Goal: Information Seeking & Learning: Learn about a topic

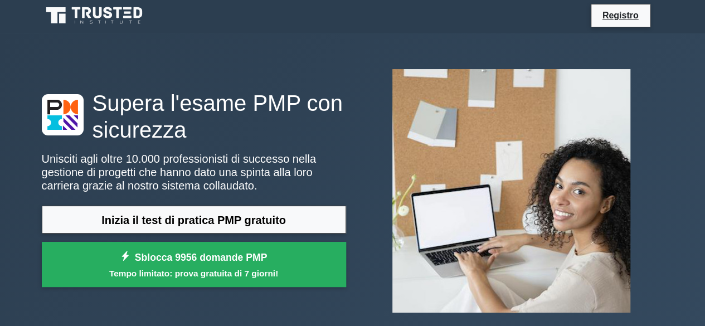
scroll to position [58, 0]
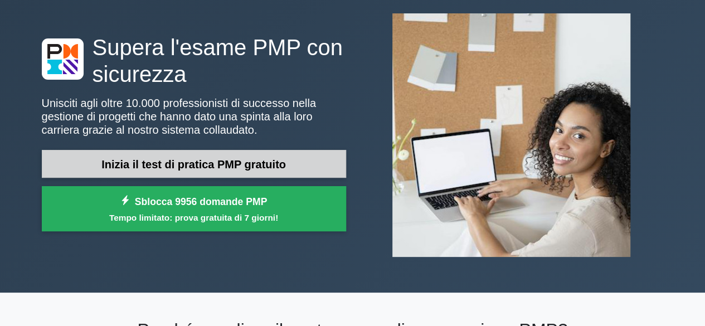
click at [247, 164] on font "Inizia il test di pratica PMP gratuito" at bounding box center [193, 164] width 185 height 12
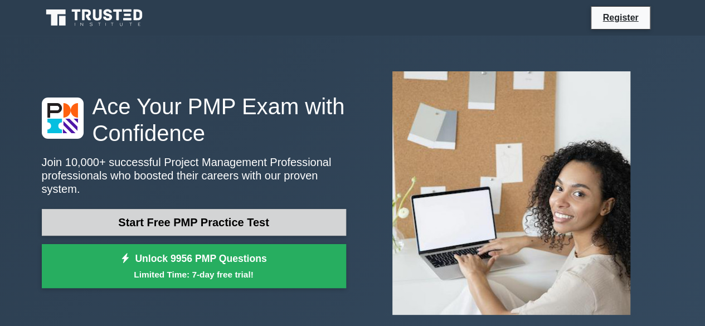
scroll to position [0, 0]
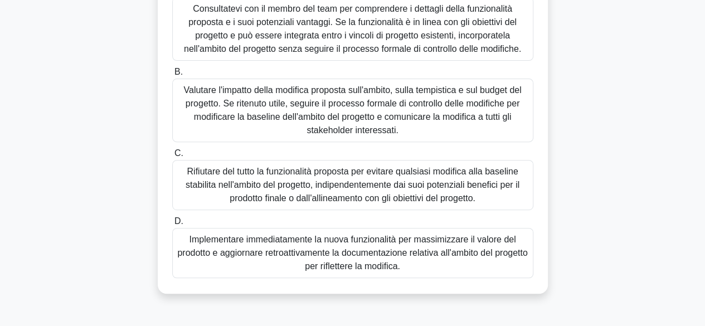
scroll to position [167, 0]
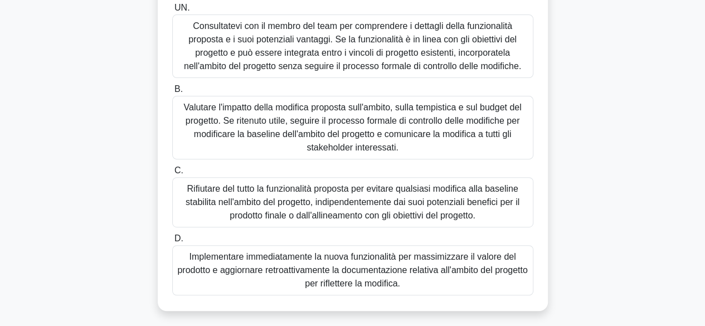
click at [398, 71] on font "Consultatevi con il membro del team per comprendere i dettagli della funzionali…" at bounding box center [352, 46] width 337 height 50
click at [172, 12] on input "UN. Consultatevi con il membro del team per comprendere i dettagli della funzio…" at bounding box center [172, 7] width 0 height 7
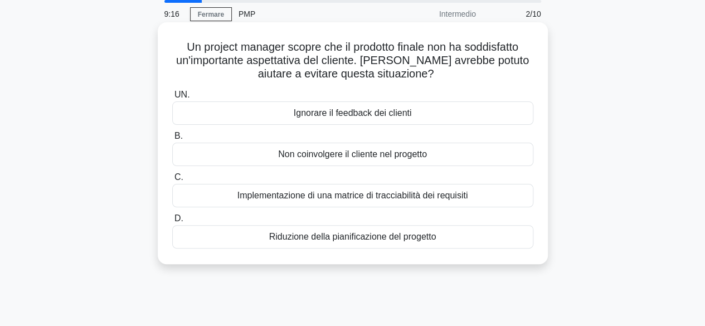
scroll to position [0, 0]
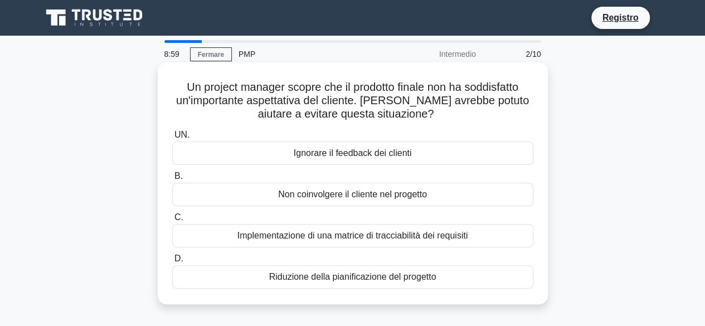
click at [363, 236] on font "Implementazione di una matrice di tracciabilità dei requisiti" at bounding box center [352, 235] width 231 height 9
click at [172, 221] on input "C. Implementazione di una matrice di tracciabilità dei requisiti" at bounding box center [172, 217] width 0 height 7
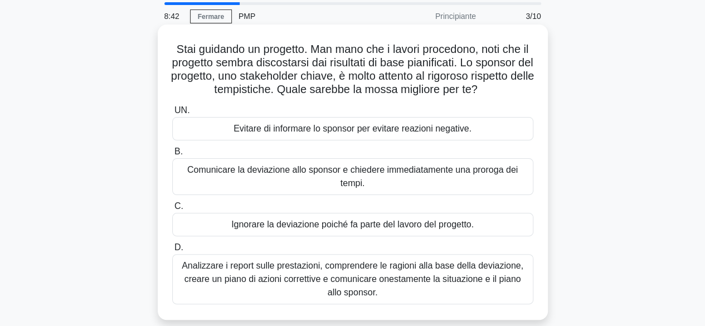
scroll to position [56, 0]
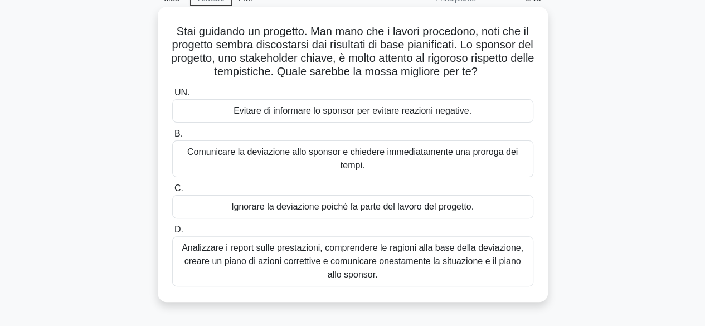
click at [315, 258] on font "Analizzare i report sulle prestazioni, comprendere le ragioni alla base della d…" at bounding box center [353, 261] width 342 height 36
click at [172, 234] on input "D. Analizzare i report sulle prestazioni, comprendere le ragioni alla base dell…" at bounding box center [172, 229] width 0 height 7
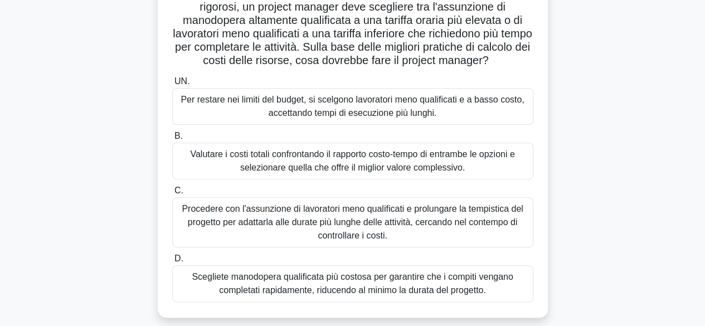
scroll to position [111, 0]
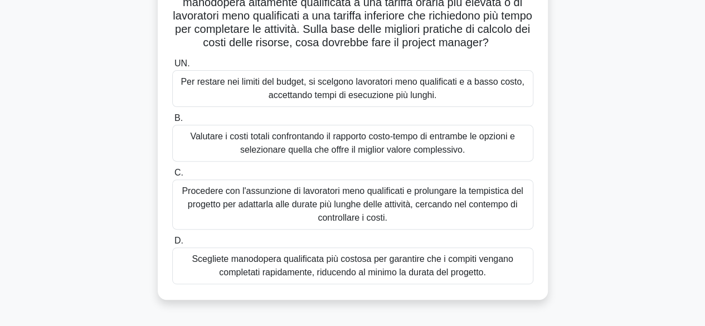
click at [388, 150] on font "Valutare i costi totali confrontando il rapporto costo-tempo di entrambe le opz…" at bounding box center [352, 143] width 324 height 23
click at [172, 122] on input "B. Valutare i costi totali confrontando il rapporto costo-tempo di entrambe le …" at bounding box center [172, 118] width 0 height 7
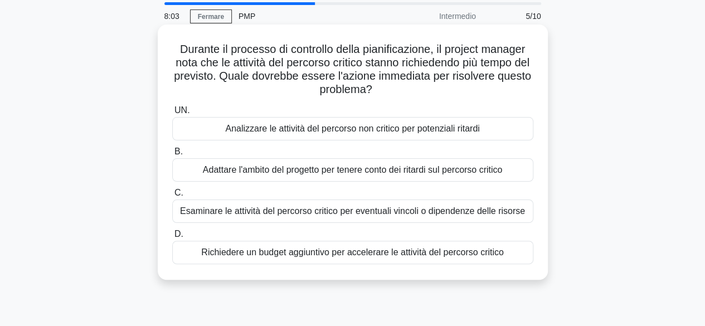
scroll to position [56, 0]
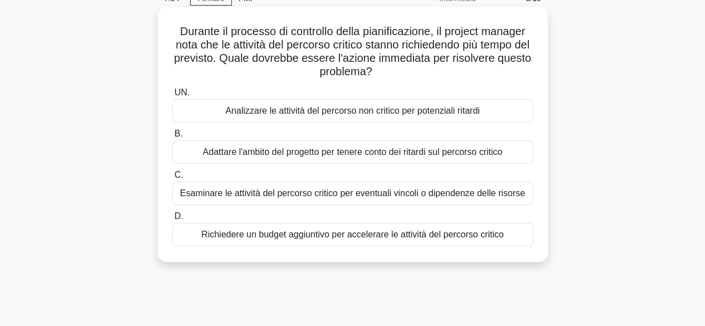
click at [370, 195] on font "Esaminare le attività del percorso critico per eventuali vincoli o dipendenze d…" at bounding box center [352, 192] width 345 height 9
click at [172, 179] on input "C. Esaminare le attività del percorso critico per eventuali vincoli o dipendenz…" at bounding box center [172, 175] width 0 height 7
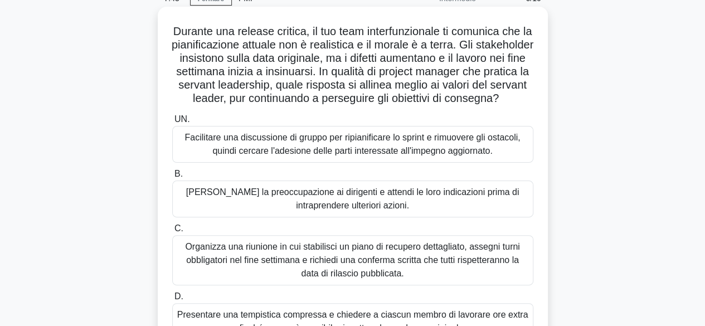
scroll to position [111, 0]
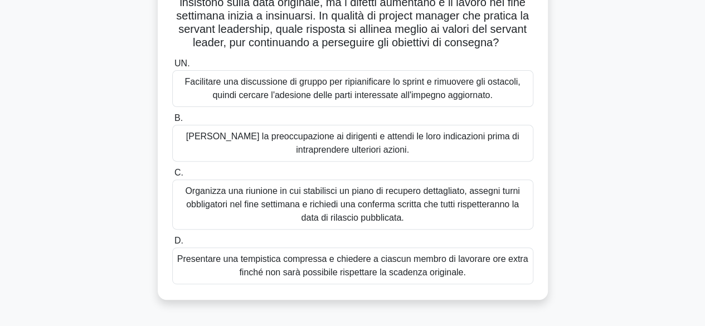
click at [390, 100] on font "Facilitare una discussione di gruppo per ripianificare lo sprint e rimuovere gl…" at bounding box center [353, 88] width 336 height 23
click at [172, 67] on input "UN. Facilitare una discussione di gruppo per ripianificare lo sprint e rimuover…" at bounding box center [172, 63] width 0 height 7
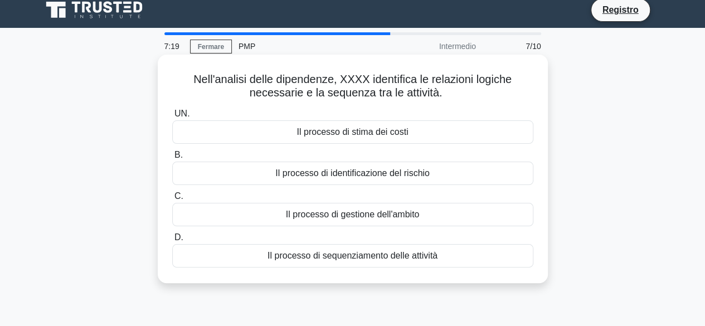
scroll to position [0, 0]
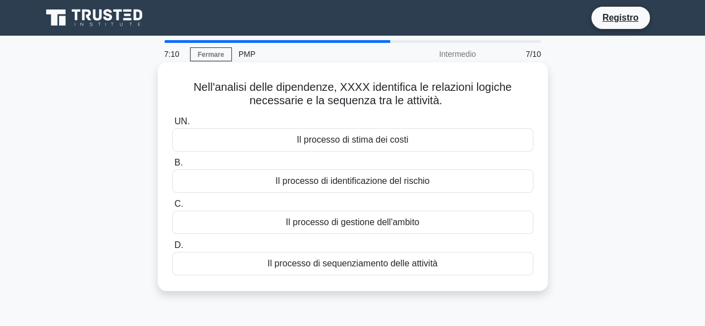
click at [366, 264] on font "Il processo di sequenziamento delle attività" at bounding box center [353, 263] width 170 height 9
click at [172, 249] on input "D. Il processo di sequenziamento delle attività" at bounding box center [172, 245] width 0 height 7
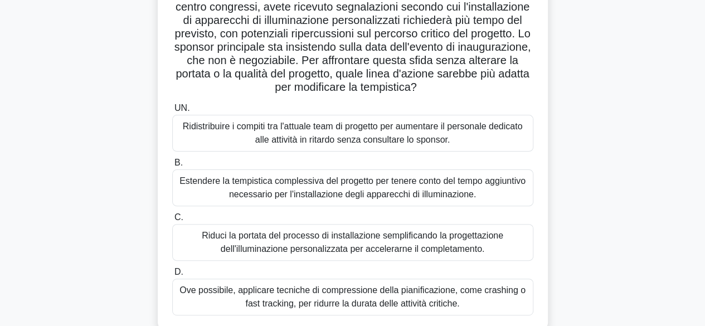
scroll to position [111, 0]
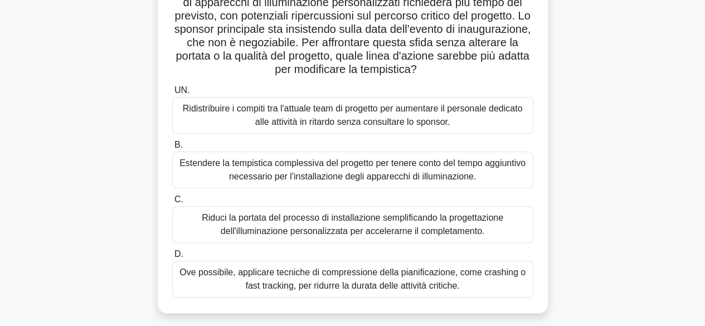
click at [386, 286] on font "Ove possibile, applicare tecniche di compressione della pianificazione, come cr…" at bounding box center [353, 279] width 346 height 23
click at [172, 258] on input "D. Ove possibile, applicare tecniche di compressione della pianificazione, come…" at bounding box center [172, 254] width 0 height 7
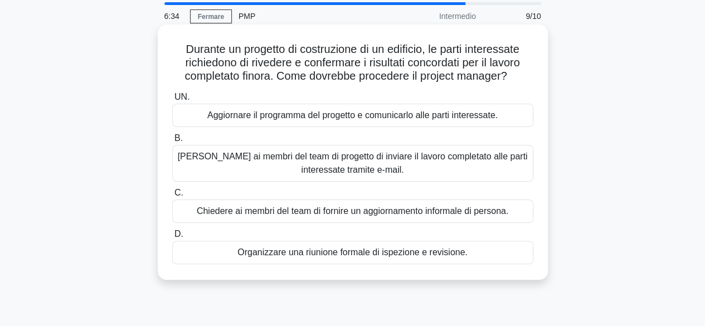
scroll to position [56, 0]
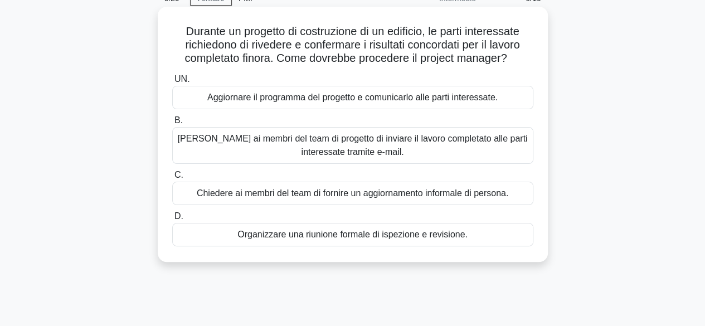
click at [366, 237] on font "Organizzare una riunione formale di ispezione e revisione." at bounding box center [352, 234] width 230 height 9
click at [172, 220] on input "D. Organizzare una riunione formale di ispezione e revisione." at bounding box center [172, 216] width 0 height 7
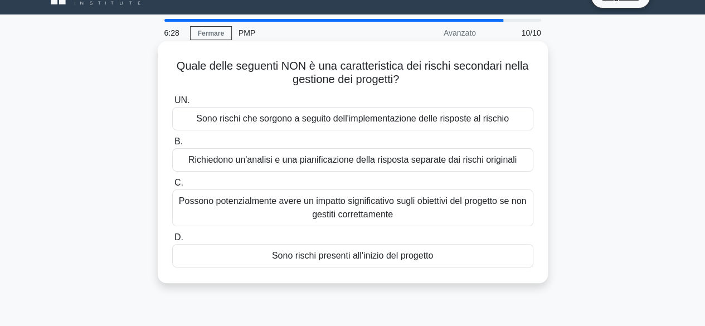
scroll to position [0, 0]
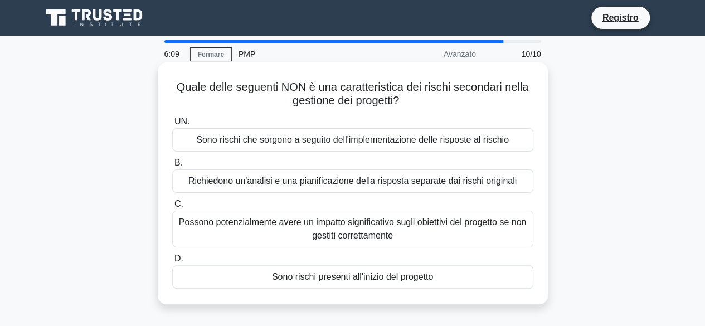
click at [376, 278] on font "Sono rischi presenti all'inizio del progetto" at bounding box center [352, 276] width 161 height 9
click at [172, 263] on input "D. Sono rischi presenti all'inizio del progetto" at bounding box center [172, 258] width 0 height 7
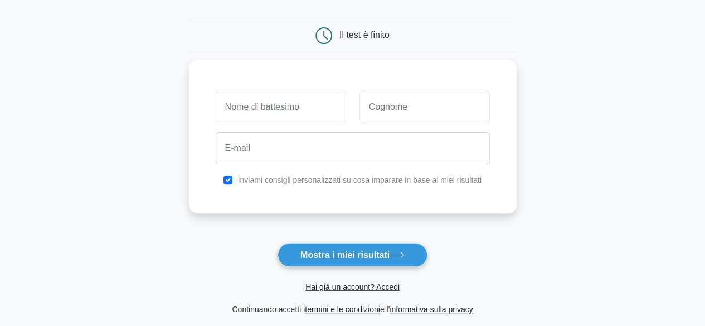
scroll to position [111, 0]
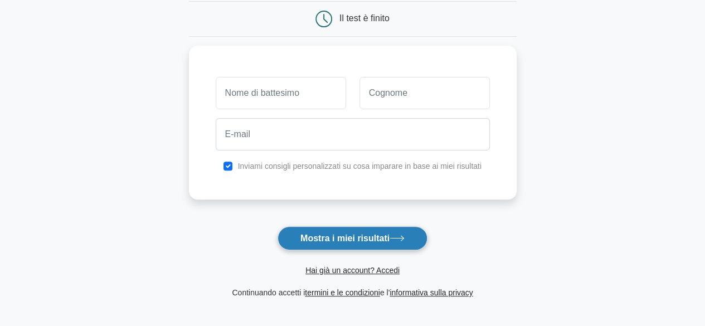
click at [362, 236] on font "Mostra i miei risultati" at bounding box center [344, 238] width 89 height 9
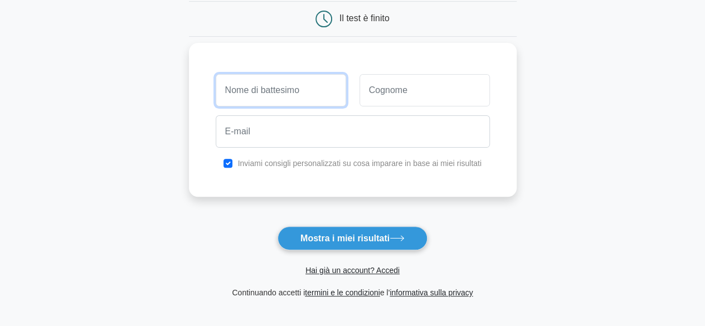
click at [312, 96] on input "text" at bounding box center [281, 90] width 130 height 32
type input "michela"
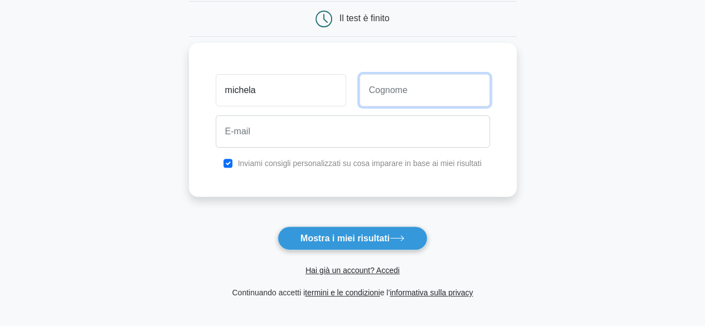
click at [403, 93] on input "text" at bounding box center [425, 90] width 130 height 32
type input "longhitano"
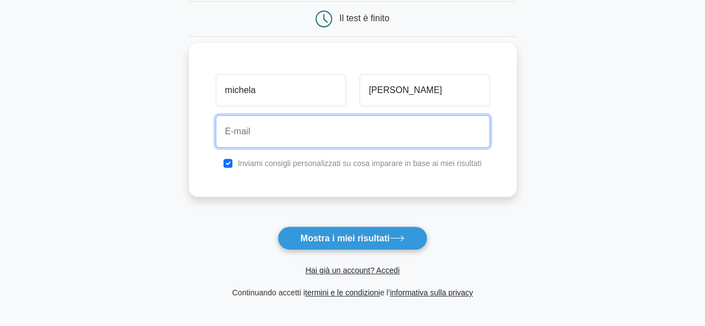
click at [285, 123] on input "email" at bounding box center [353, 131] width 274 height 32
type input "longhitano.mic@gmail.com"
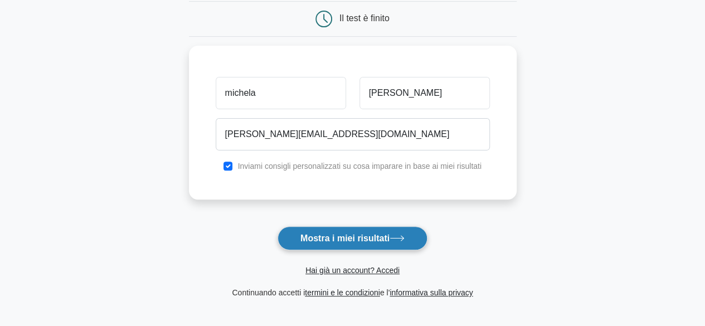
click at [351, 238] on font "Mostra i miei risultati" at bounding box center [344, 238] width 89 height 9
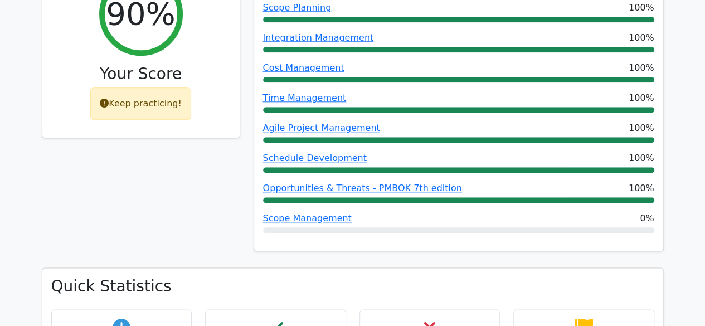
scroll to position [557, 0]
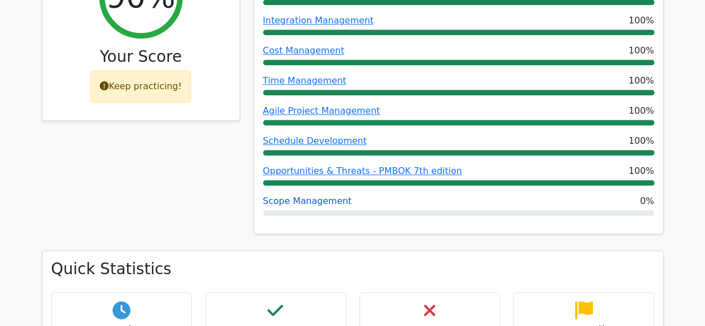
click at [308, 196] on link "Scope Management" at bounding box center [307, 201] width 89 height 11
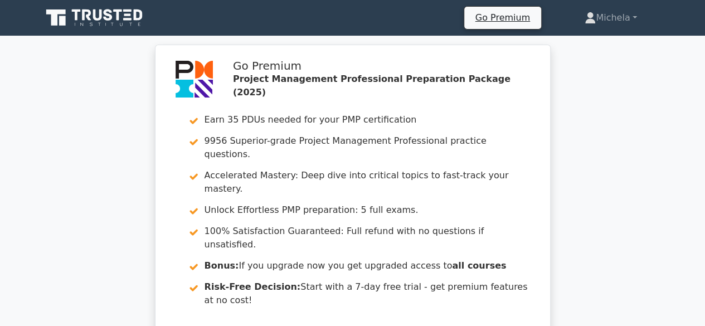
scroll to position [0, 0]
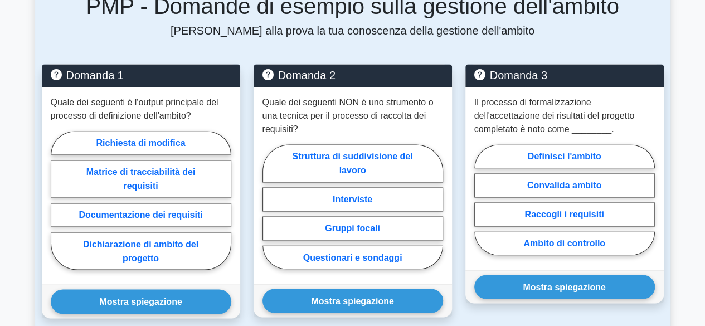
scroll to position [834, 0]
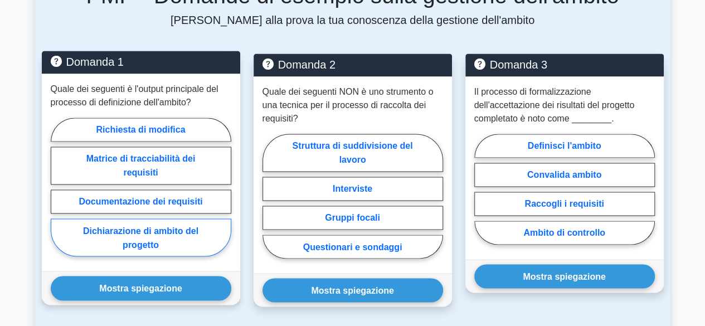
click at [143, 226] on font "Dichiarazione di ambito del progetto" at bounding box center [140, 237] width 115 height 23
click at [58, 194] on input "Dichiarazione di ambito del progetto" at bounding box center [54, 190] width 7 height 7
radio input "true"
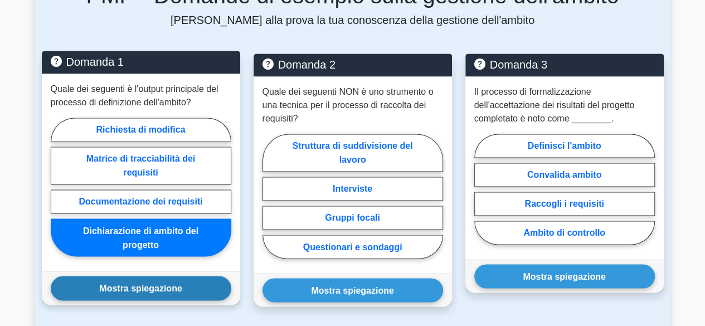
click at [162, 284] on font "Mostra spiegazione" at bounding box center [140, 288] width 83 height 9
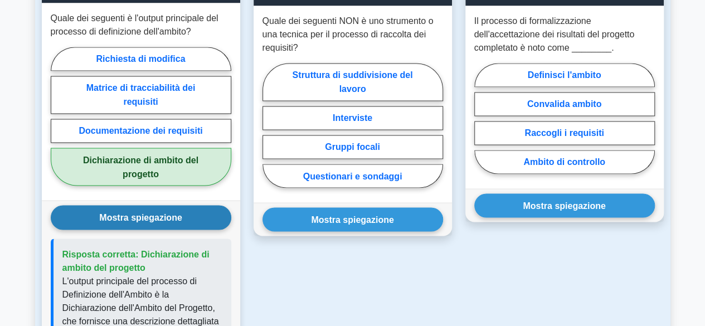
scroll to position [890, 0]
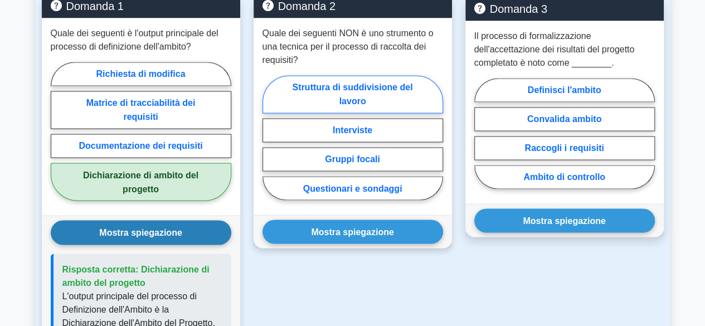
click at [356, 83] on font "Struttura di suddivisione del lavoro" at bounding box center [352, 94] width 120 height 23
click at [270, 137] on input "Struttura di suddivisione del lavoro" at bounding box center [266, 140] width 7 height 7
radio input "true"
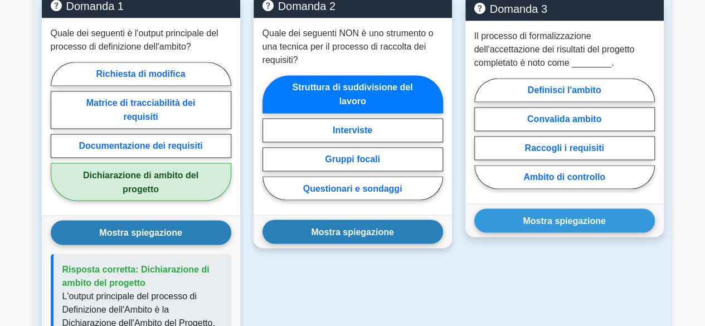
click at [342, 227] on font "Mostra spiegazione" at bounding box center [352, 231] width 83 height 9
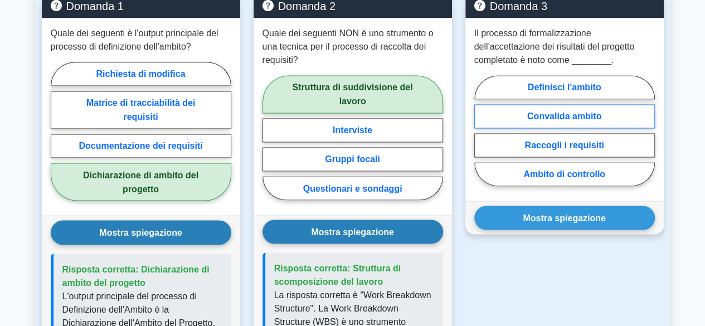
click at [570, 111] on font "Convalida ambito" at bounding box center [564, 115] width 74 height 9
click at [482, 130] on input "Convalida ambito" at bounding box center [477, 133] width 7 height 7
radio input "true"
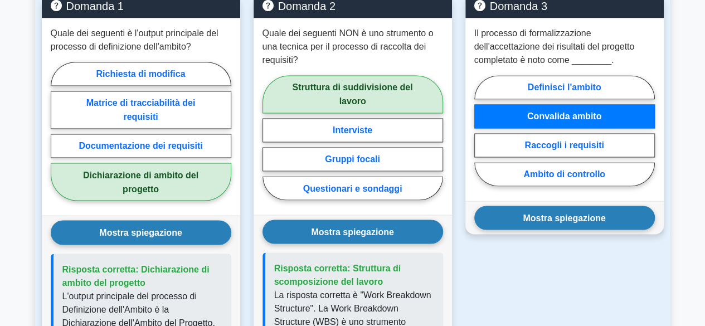
click at [569, 213] on font "Mostra spiegazione" at bounding box center [564, 217] width 83 height 9
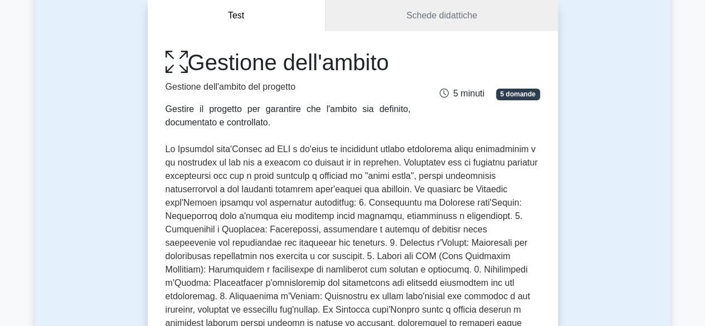
scroll to position [0, 0]
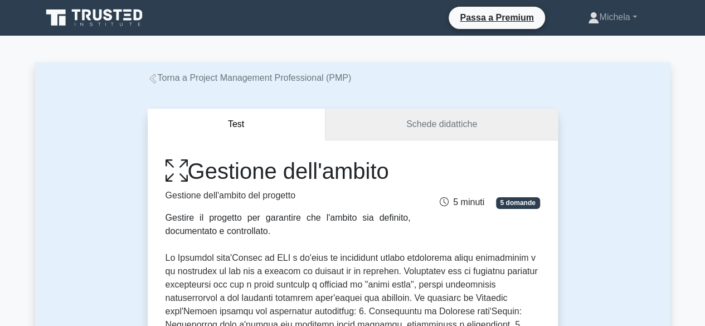
click at [448, 122] on font "Schede didattiche" at bounding box center [441, 123] width 71 height 9
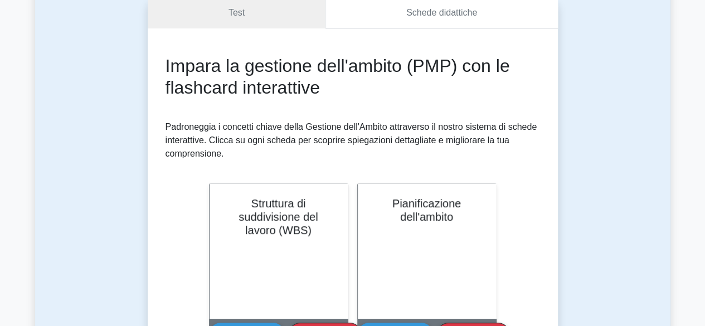
scroll to position [167, 0]
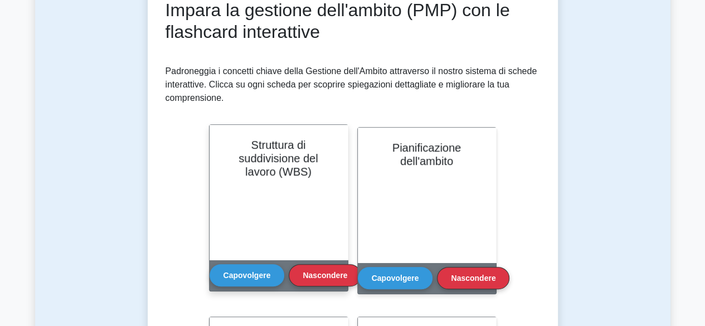
click at [284, 171] on font "Struttura di suddivisione del lavoro (WBS)" at bounding box center [278, 158] width 79 height 39
click at [250, 274] on font "Capovolgere" at bounding box center [247, 274] width 47 height 9
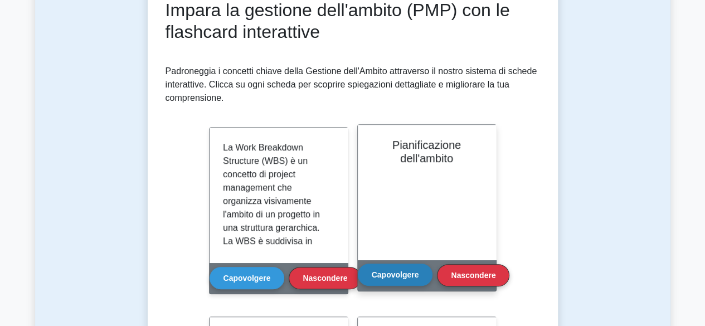
click at [401, 274] on font "Capovolgere" at bounding box center [395, 274] width 47 height 9
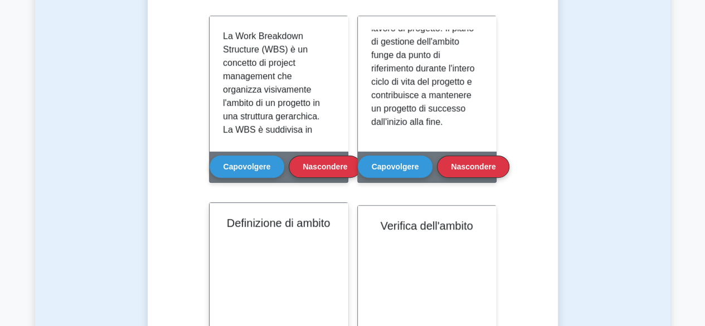
scroll to position [446, 0]
drag, startPoint x: 294, startPoint y: 258, endPoint x: 294, endPoint y: 251, distance: 6.7
click at [294, 258] on div "Definizione di ambito" at bounding box center [279, 270] width 138 height 135
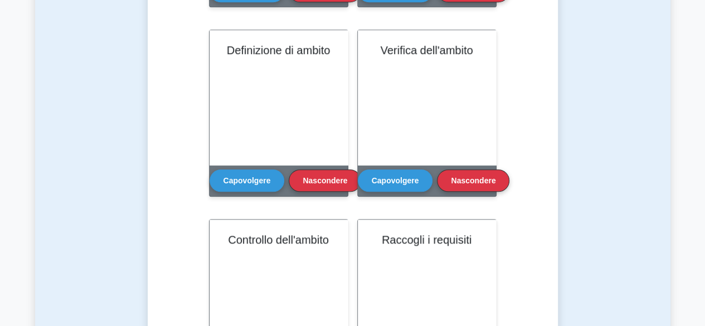
scroll to position [478, 0]
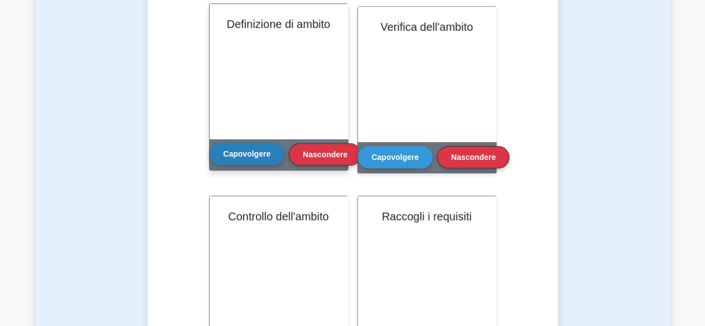
click at [256, 157] on font "Capovolgere" at bounding box center [247, 153] width 47 height 9
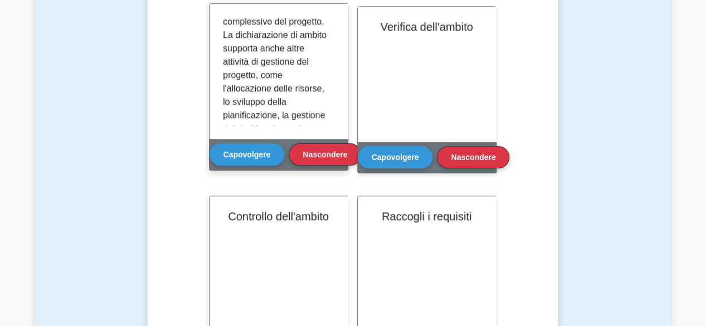
scroll to position [446, 0]
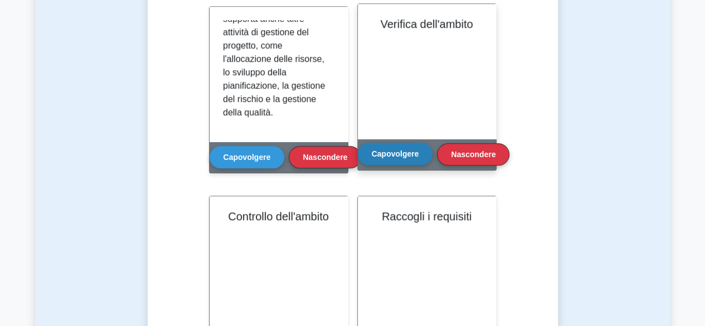
click at [389, 154] on font "Capovolgere" at bounding box center [395, 153] width 47 height 9
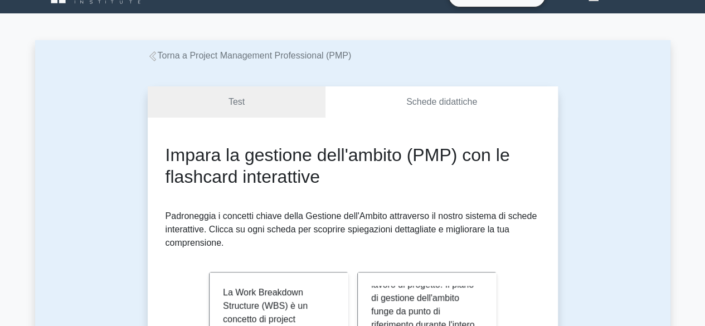
scroll to position [0, 0]
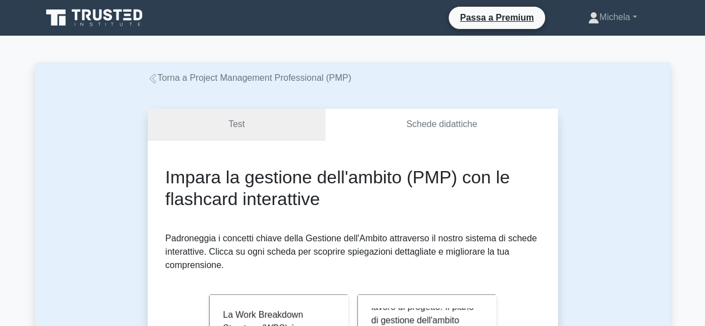
click at [239, 123] on font "Test" at bounding box center [237, 123] width 16 height 9
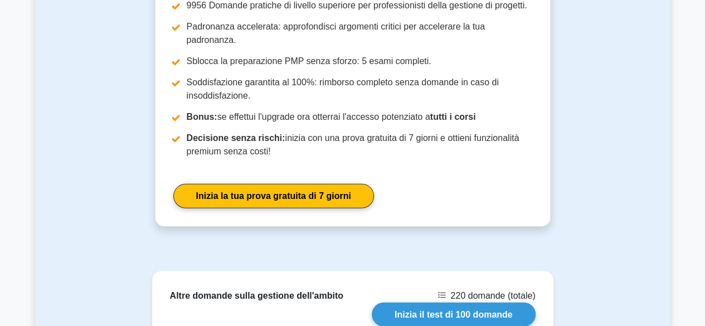
scroll to position [1174, 0]
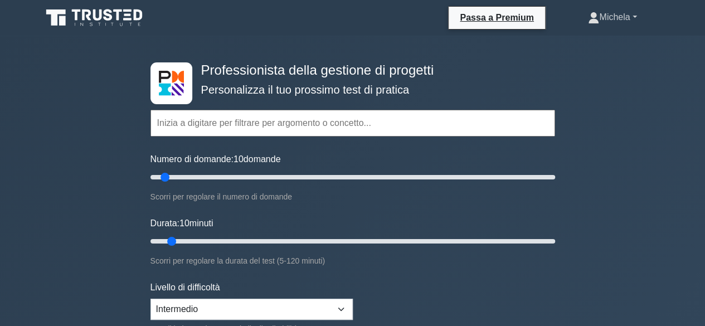
click at [627, 13] on font "Michela" at bounding box center [614, 16] width 31 height 9
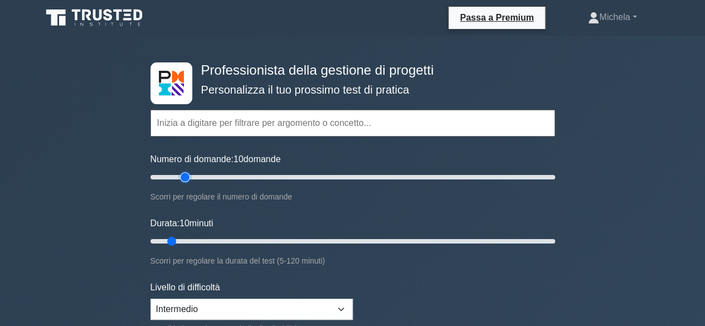
type input "20"
click at [183, 178] on input "Numero di domande: 10 domande" at bounding box center [353, 177] width 405 height 13
click at [199, 239] on input "Durata: 20 minuti" at bounding box center [353, 241] width 405 height 13
click at [211, 240] on input "Durata: 20 minuti" at bounding box center [353, 241] width 405 height 13
type input "25"
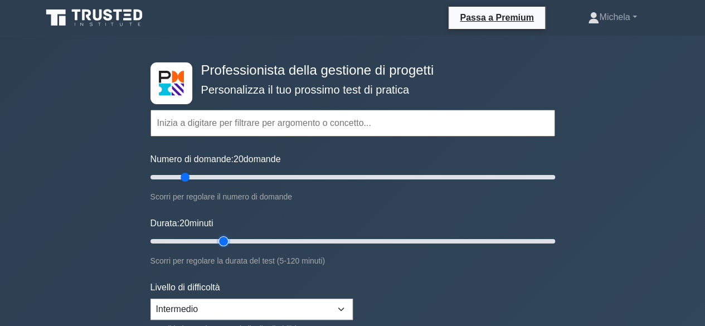
click at [226, 241] on input "Durata: 20 minuti" at bounding box center [353, 241] width 405 height 13
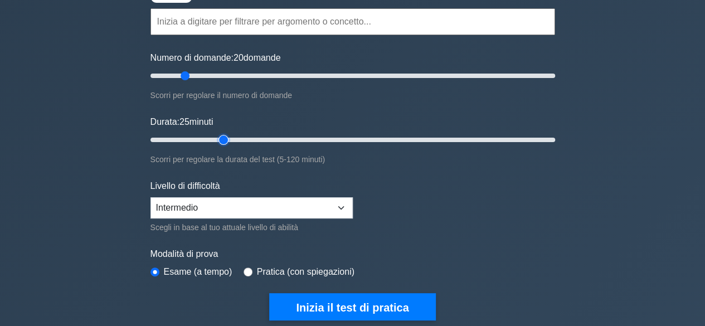
scroll to position [111, 0]
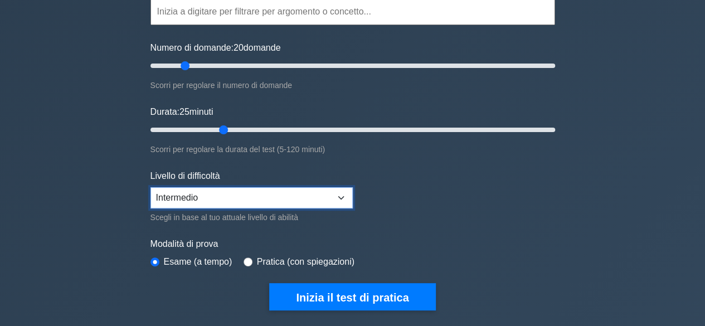
click at [341, 195] on select "Principiante Intermedio Esperto" at bounding box center [252, 197] width 202 height 21
click at [151, 187] on select "Principiante Intermedio Esperto" at bounding box center [252, 197] width 202 height 21
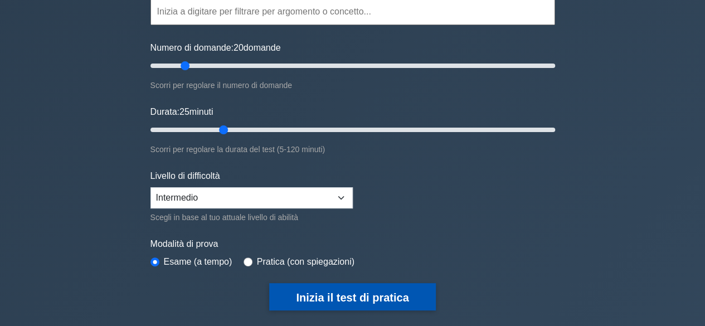
click at [342, 294] on font "Inizia il test di pratica" at bounding box center [352, 298] width 113 height 12
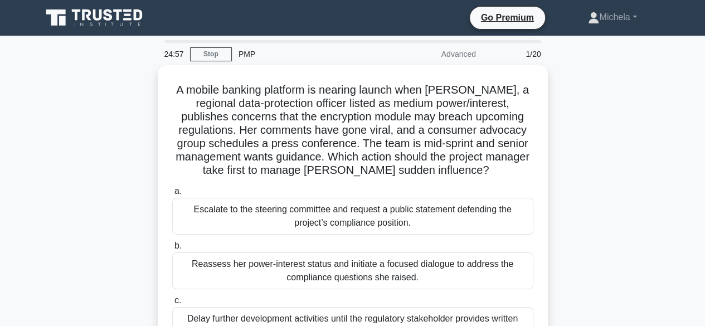
click at [456, 53] on div "Advanced" at bounding box center [434, 54] width 98 height 22
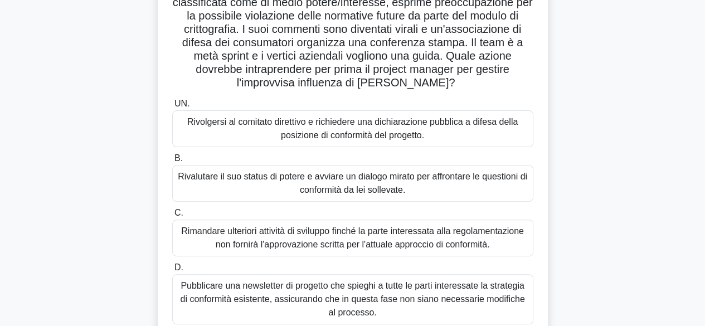
scroll to position [167, 0]
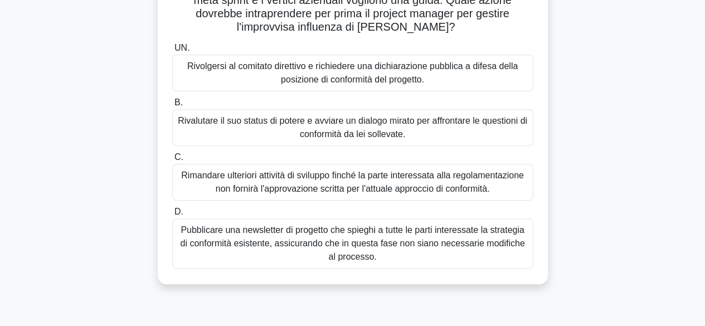
click at [336, 72] on font "Rivolgersi al comitato direttivo e richiedere una dichiarazione pubblica a dife…" at bounding box center [352, 72] width 331 height 23
click at [172, 52] on input "UN. Rivolgersi al comitato direttivo e richiedere una dichiarazione pubblica a …" at bounding box center [172, 48] width 0 height 7
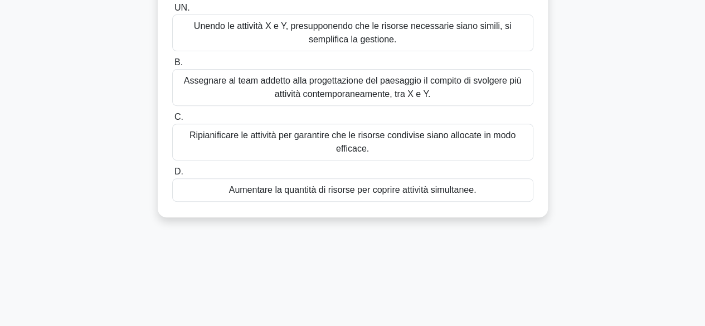
click at [337, 143] on font "Ripianificare le attività per garantire che le risorse condivise siano allocate…" at bounding box center [353, 141] width 326 height 23
click at [172, 121] on input "C. Ripianificare le attività per garantire che le risorse condivise siano alloc…" at bounding box center [172, 117] width 0 height 7
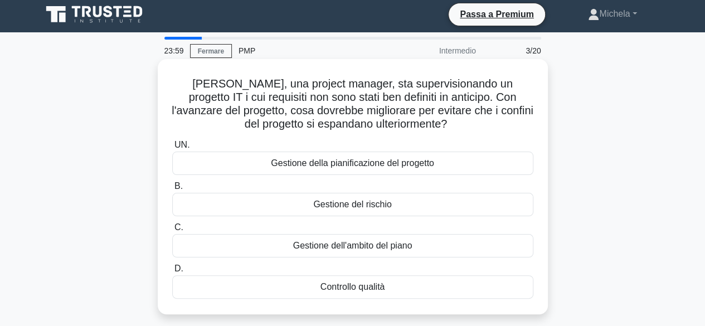
scroll to position [0, 0]
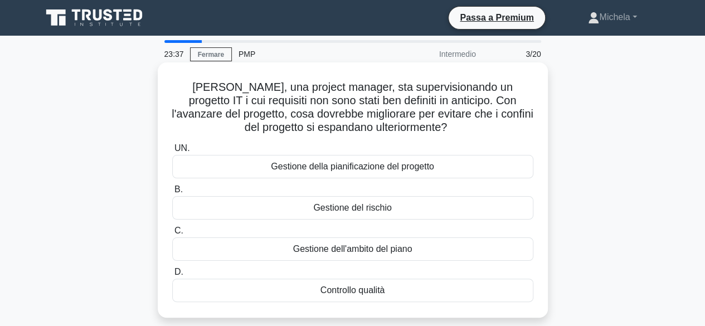
click at [327, 249] on font "Gestione dell'ambito del piano" at bounding box center [352, 248] width 119 height 9
click at [172, 235] on input "C. Gestione dell'ambito del piano" at bounding box center [172, 230] width 0 height 7
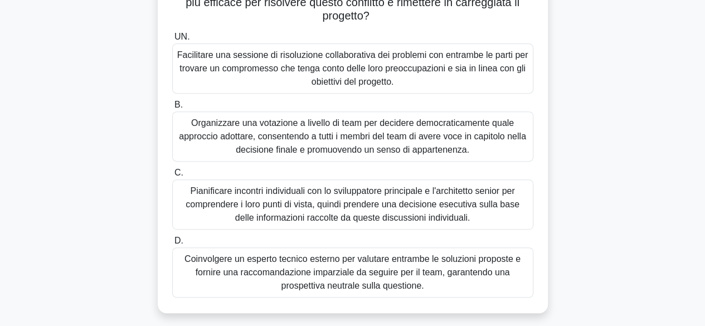
scroll to position [223, 0]
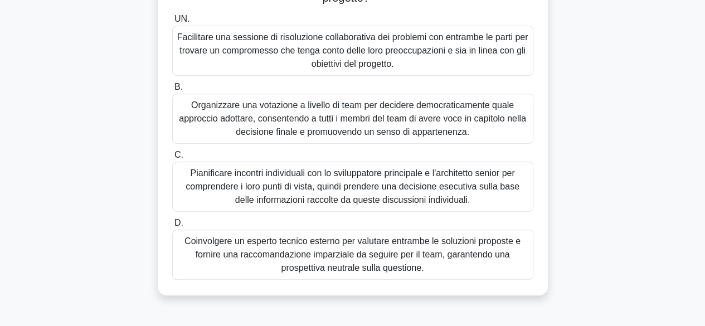
click at [344, 52] on font "Facilitare una sessione di risoluzione collaborativa dei problemi con entrambe …" at bounding box center [352, 50] width 351 height 36
click at [172, 23] on input "UN. Facilitare una sessione di risoluzione collaborativa dei problemi con entra…" at bounding box center [172, 19] width 0 height 7
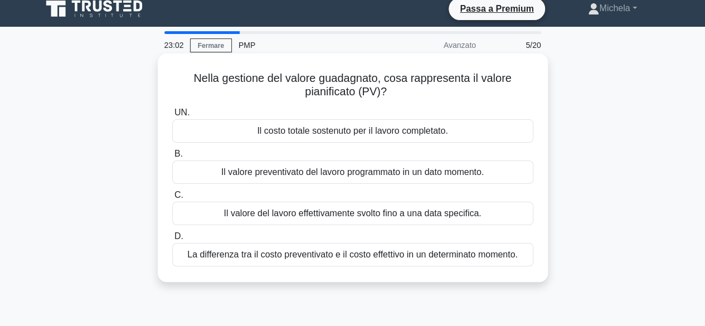
scroll to position [0, 0]
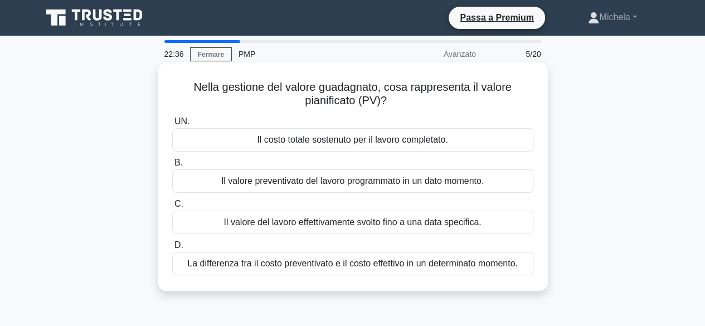
click at [309, 186] on font "Il valore preventivato del lavoro programmato in un dato momento." at bounding box center [352, 180] width 263 height 9
click at [172, 167] on input "B. Il valore preventivato del lavoro programmato in un dato momento." at bounding box center [172, 162] width 0 height 7
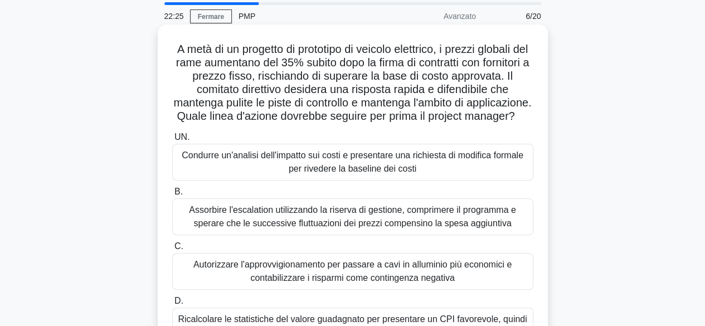
scroll to position [56, 0]
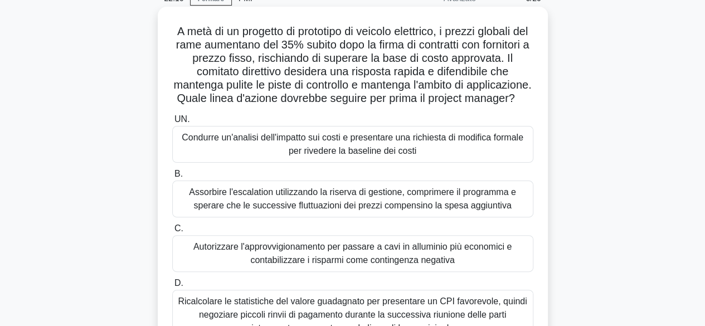
click at [308, 152] on font "Condurre un'analisi dell'impatto sui costi e presentare una richiesta di modifi…" at bounding box center [353, 144] width 342 height 23
click at [172, 123] on input "UN. Condurre un'analisi dell'impatto sui costi e presentare una richiesta di mo…" at bounding box center [172, 119] width 0 height 7
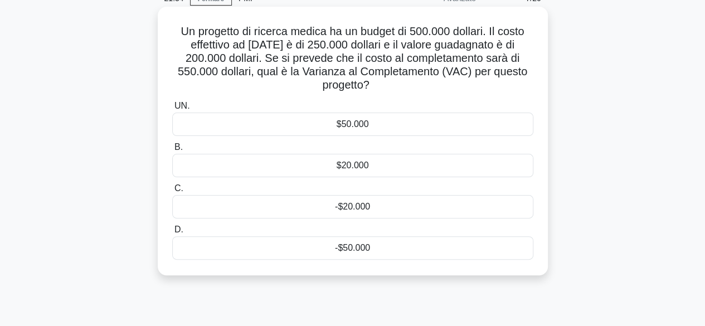
click at [379, 129] on div "$50.000" at bounding box center [352, 124] width 361 height 23
click at [172, 110] on input "UN. $50.000" at bounding box center [172, 106] width 0 height 7
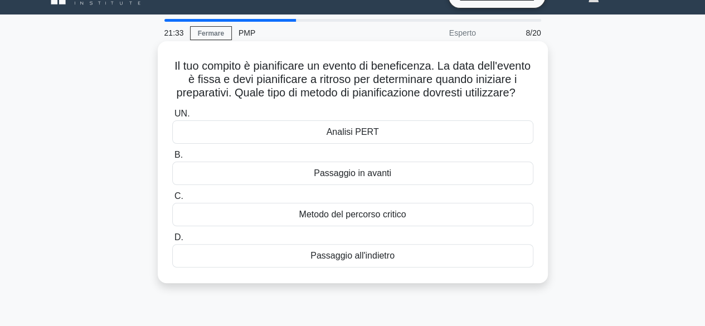
scroll to position [0, 0]
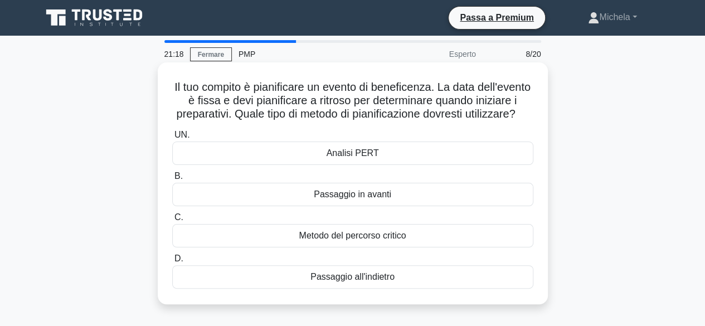
click at [346, 240] on font "Metodo del percorso critico" at bounding box center [352, 235] width 107 height 9
click at [172, 221] on input "C. Metodo del percorso critico" at bounding box center [172, 217] width 0 height 7
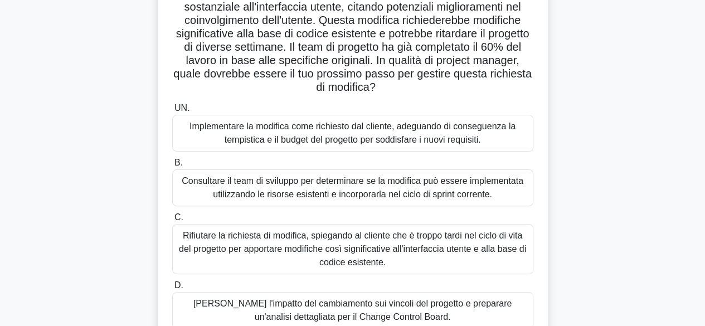
scroll to position [111, 0]
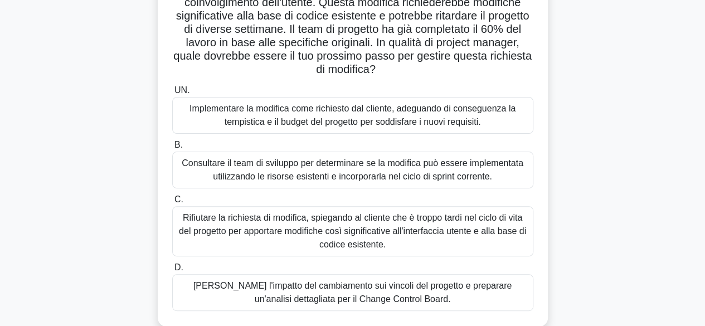
click at [333, 294] on font "Valutare l'impatto del cambiamento sui vincoli del progetto e preparare un'anal…" at bounding box center [352, 292] width 318 height 23
click at [172, 272] on input "D. Valutare l'impatto del cambiamento sui vincoli del progetto e preparare un'a…" at bounding box center [172, 267] width 0 height 7
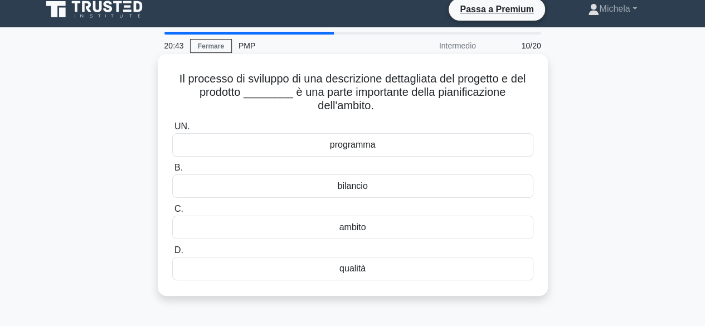
scroll to position [0, 0]
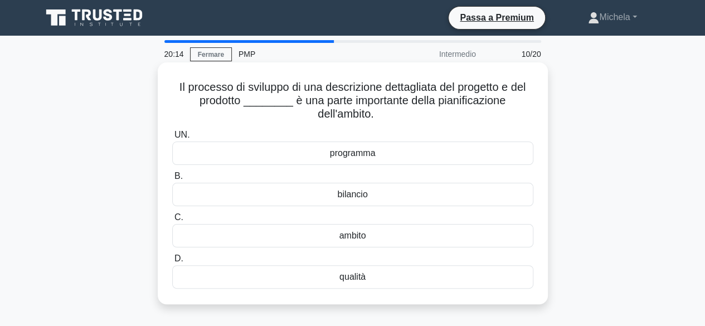
click at [356, 153] on font "programma" at bounding box center [353, 152] width 46 height 9
click at [172, 139] on input "UN. programma" at bounding box center [172, 135] width 0 height 7
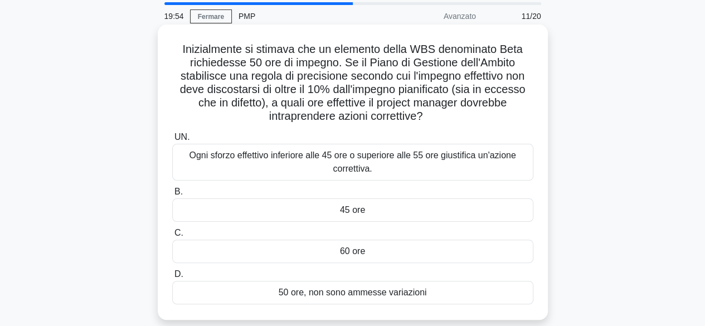
scroll to position [56, 0]
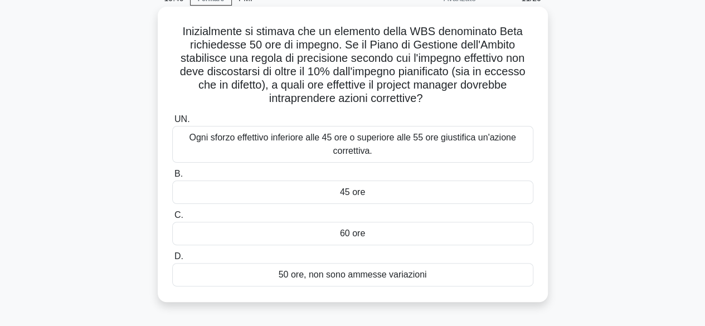
click at [341, 195] on font "45 ore" at bounding box center [352, 191] width 25 height 9
click at [172, 178] on input "B. 45 ore" at bounding box center [172, 174] width 0 height 7
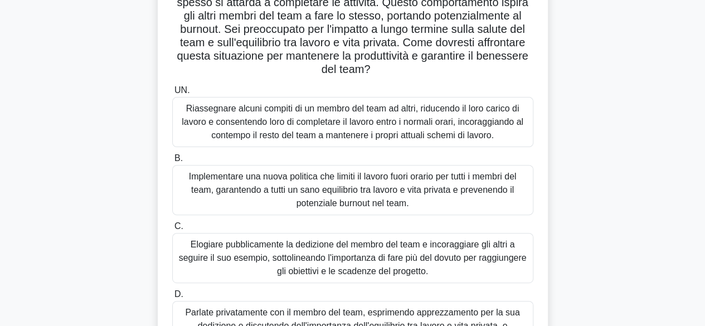
scroll to position [167, 0]
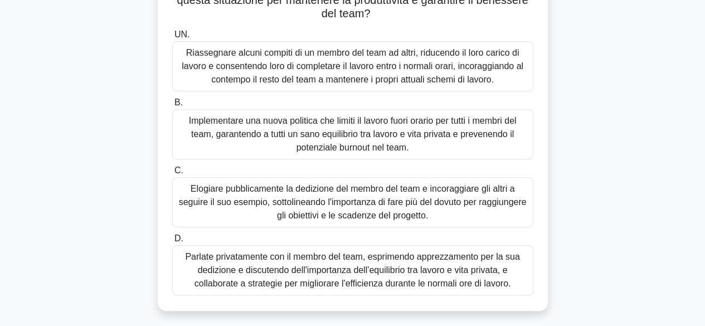
click at [368, 72] on font "Riassegnare alcuni compiti di un membro del team ad altri, riducendo il loro ca…" at bounding box center [353, 66] width 342 height 36
click at [172, 38] on input "UN. Riassegnare alcuni compiti di un membro del team ad altri, riducendo il lor…" at bounding box center [172, 34] width 0 height 7
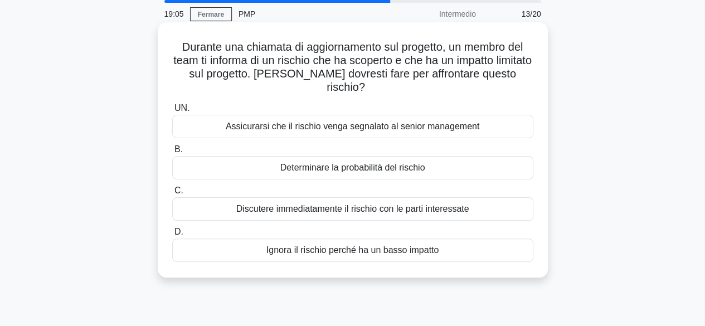
scroll to position [0, 0]
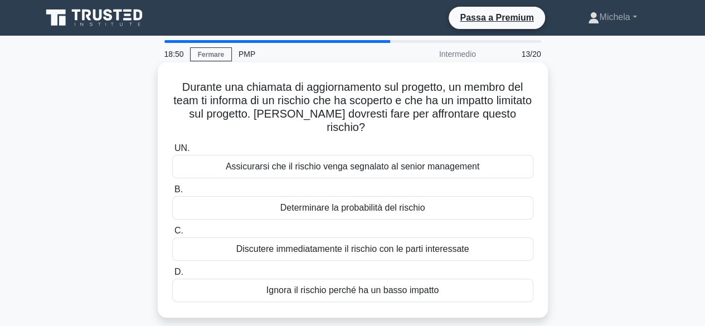
click at [337, 248] on font "Discutere immediatamente il rischio con le parti interessate" at bounding box center [352, 248] width 233 height 9
click at [172, 235] on input "C. Discutere immediatamente il rischio con le parti interessate" at bounding box center [172, 230] width 0 height 7
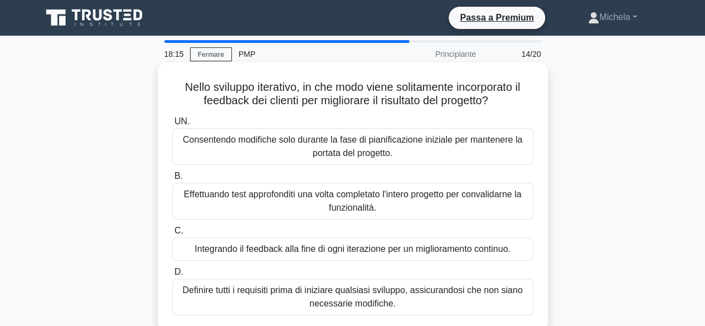
click at [349, 293] on font "Definire tutti i requisiti prima di iniziare qualsiasi sviluppo, assicurandosi …" at bounding box center [352, 296] width 340 height 23
click at [172, 276] on input "D. Definire tutti i requisiti prima di iniziare qualsiasi sviluppo, assicurando…" at bounding box center [172, 272] width 0 height 7
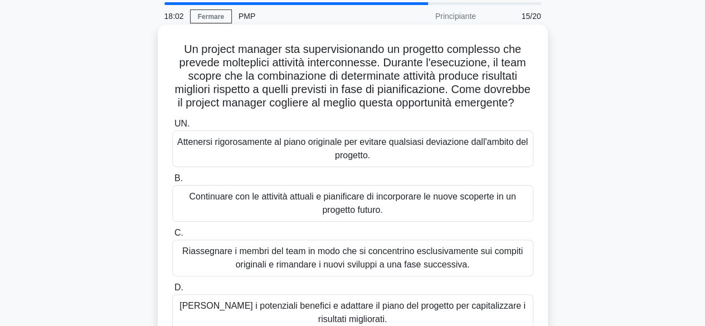
scroll to position [56, 0]
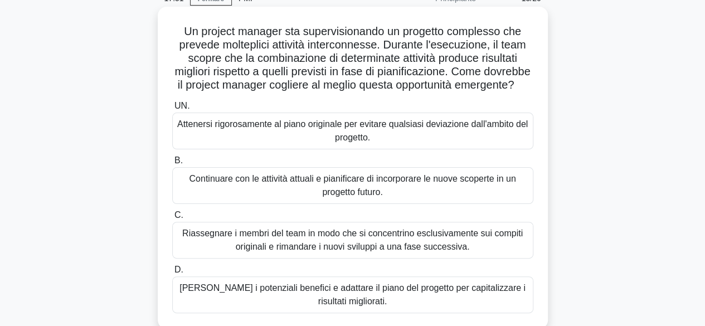
click at [329, 302] on font "Valutare i potenziali benefici e adattare il piano del progetto per capitalizza…" at bounding box center [353, 294] width 346 height 23
click at [172, 274] on input "D. Valutare i potenziali benefici e adattare il piano del progetto per capitali…" at bounding box center [172, 269] width 0 height 7
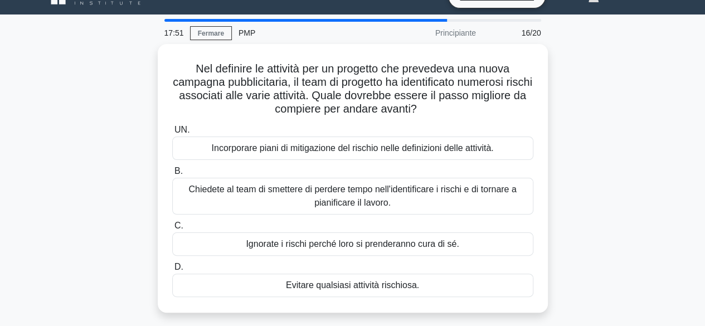
scroll to position [0, 0]
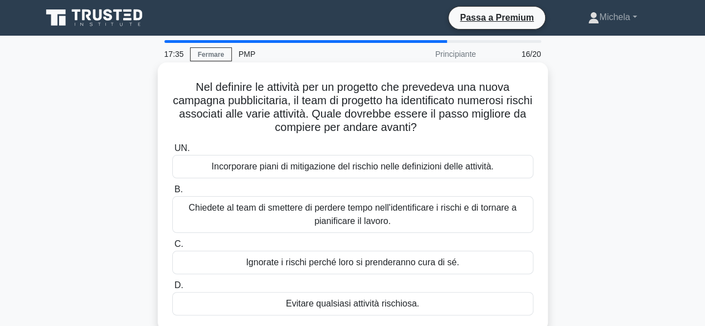
click at [329, 171] on font "Incorporare piani di mitigazione del rischio nelle definizioni delle attività." at bounding box center [352, 166] width 282 height 9
click at [172, 152] on input "UN. Incorporare piani di mitigazione del rischio nelle definizioni delle attivi…" at bounding box center [172, 148] width 0 height 7
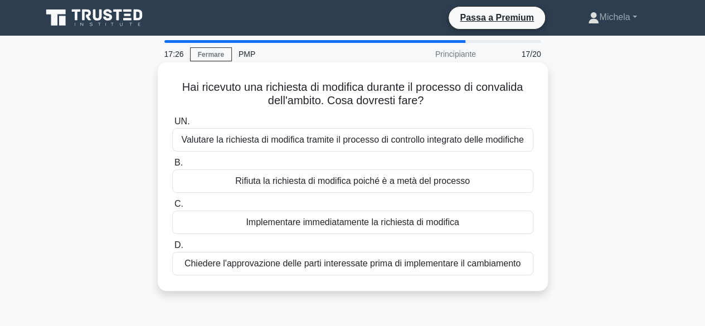
click at [284, 142] on font "Valutare la richiesta di modifica tramite il processo di controllo integrato de…" at bounding box center [352, 139] width 342 height 9
click at [172, 125] on input "UN. Valutare la richiesta di modifica tramite il processo di controllo integrat…" at bounding box center [172, 121] width 0 height 7
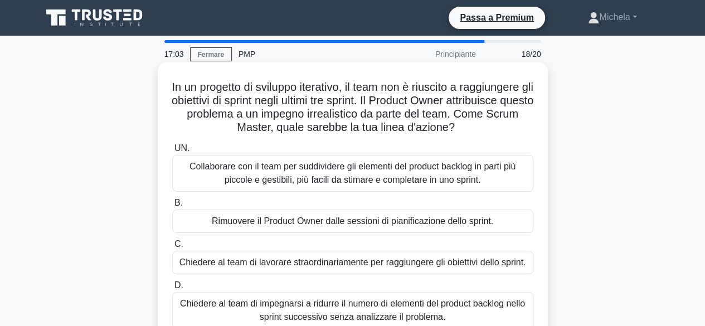
click at [345, 181] on font "Collaborare con il team per suddividere gli elementi del product backlog in par…" at bounding box center [353, 173] width 326 height 23
click at [172, 152] on input "UN. Collaborare con il team per suddividere gli elementi del product backlog in…" at bounding box center [172, 148] width 0 height 7
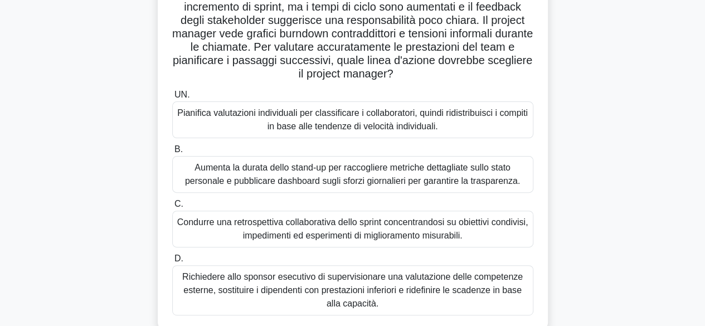
scroll to position [111, 0]
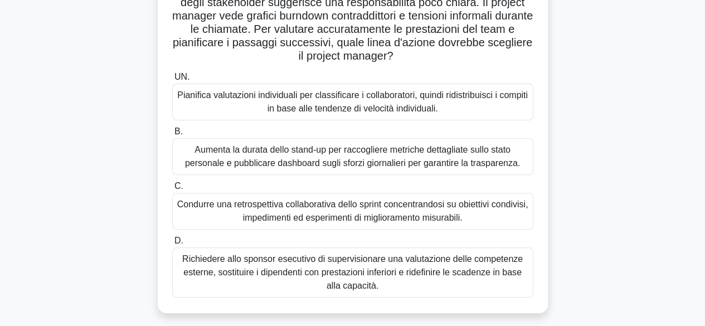
click at [268, 212] on font "Condurre una retrospettiva collaborativa dello sprint concentrandosi su obietti…" at bounding box center [352, 211] width 351 height 23
click at [172, 190] on input "C. Condurre una retrospettiva collaborativa dello sprint concentrandosi su obie…" at bounding box center [172, 186] width 0 height 7
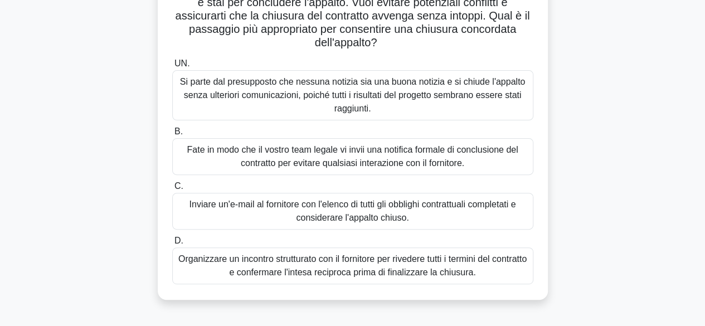
click at [347, 273] on font "Organizzare un incontro strutturato con il fornitore per rivedere tutti i termi…" at bounding box center [352, 265] width 348 height 23
click at [172, 245] on input "D. Organizzare un incontro strutturato con il fornitore per rivedere tutti i te…" at bounding box center [172, 240] width 0 height 7
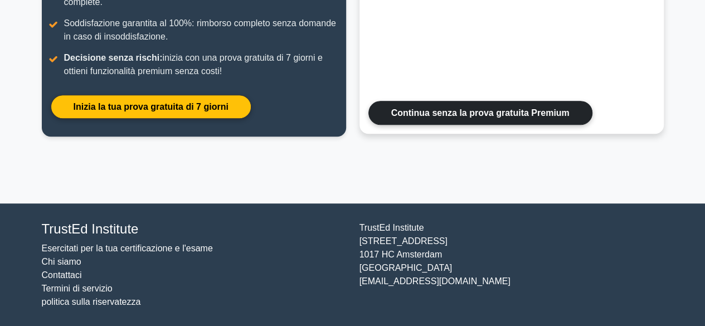
scroll to position [306, 0]
